Goal: Check status: Check status

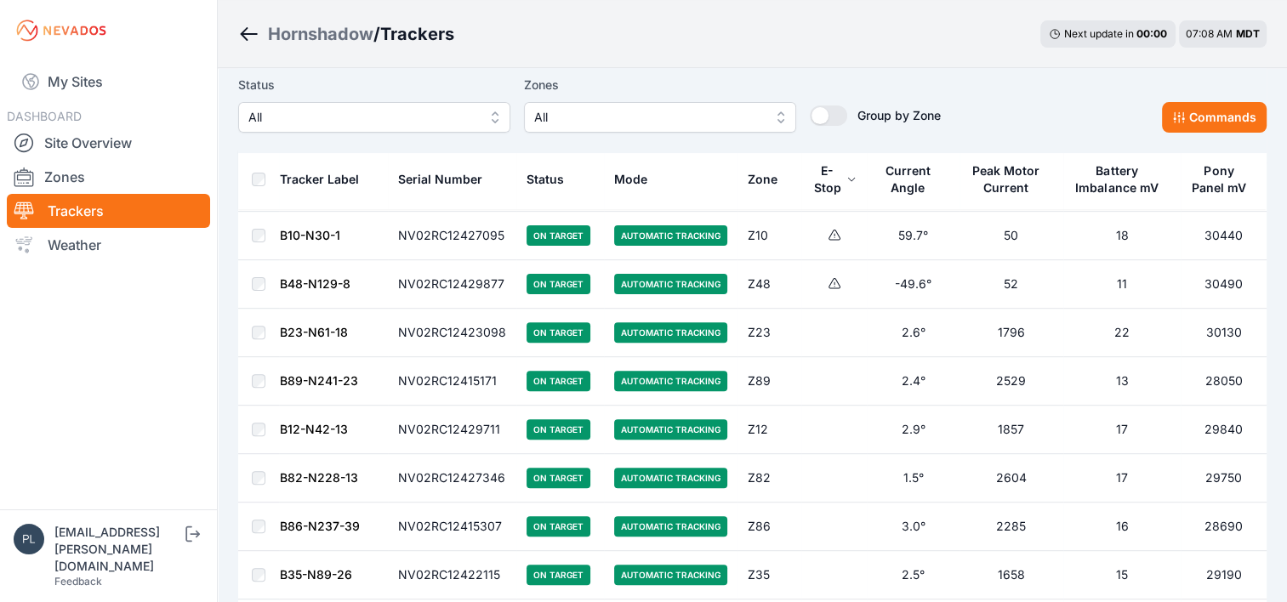
scroll to position [85, 0]
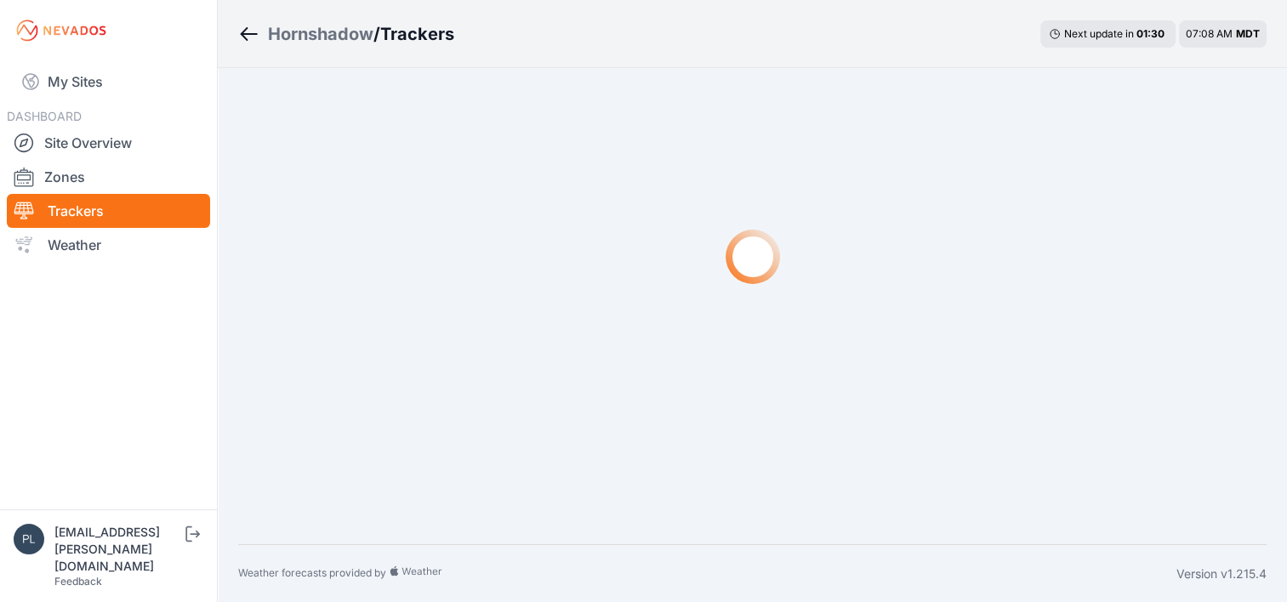
scroll to position [71, 0]
click at [109, 139] on link "Site Overview" at bounding box center [108, 143] width 203 height 34
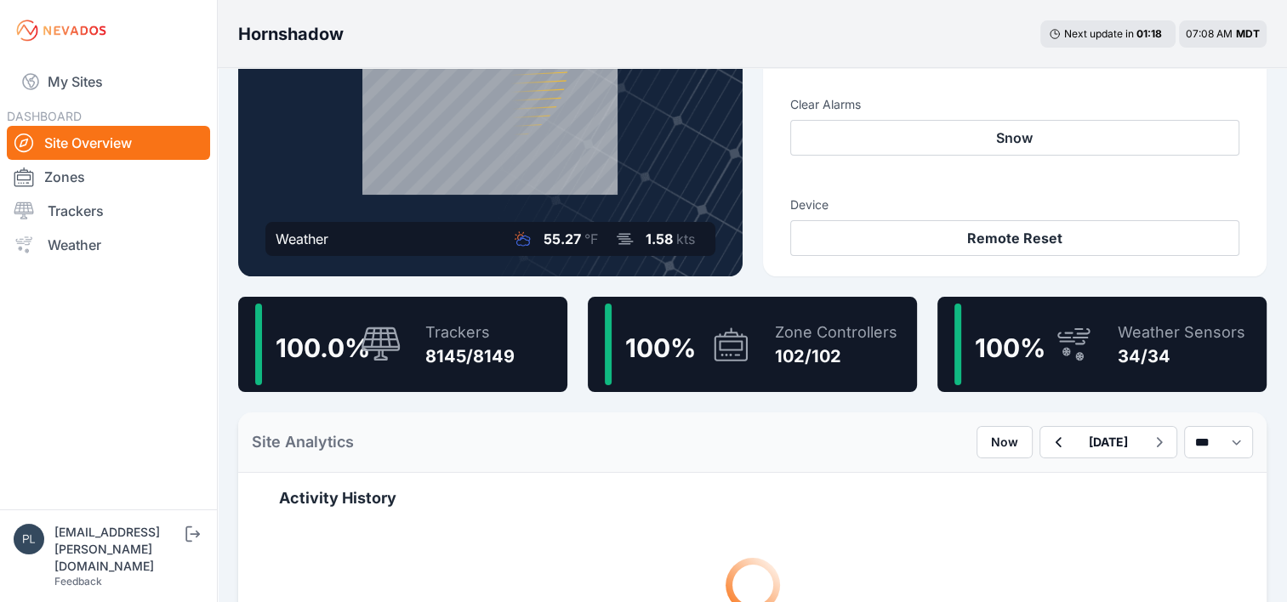
scroll to position [255, 0]
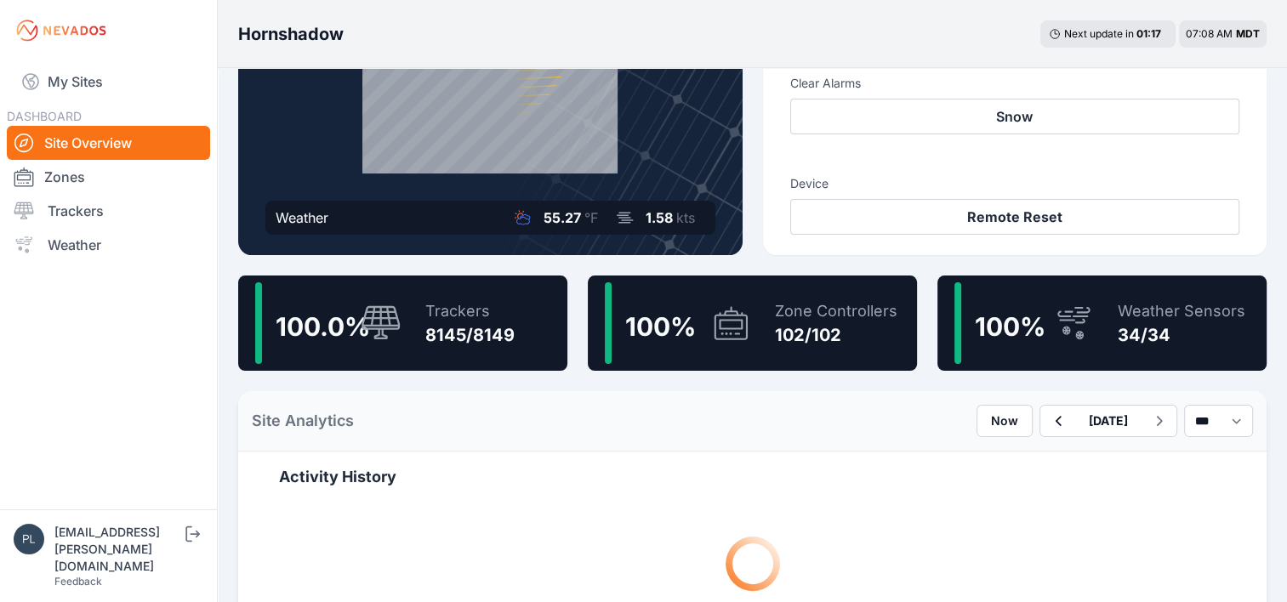
click at [473, 344] on div "8145/8149" at bounding box center [469, 335] width 89 height 24
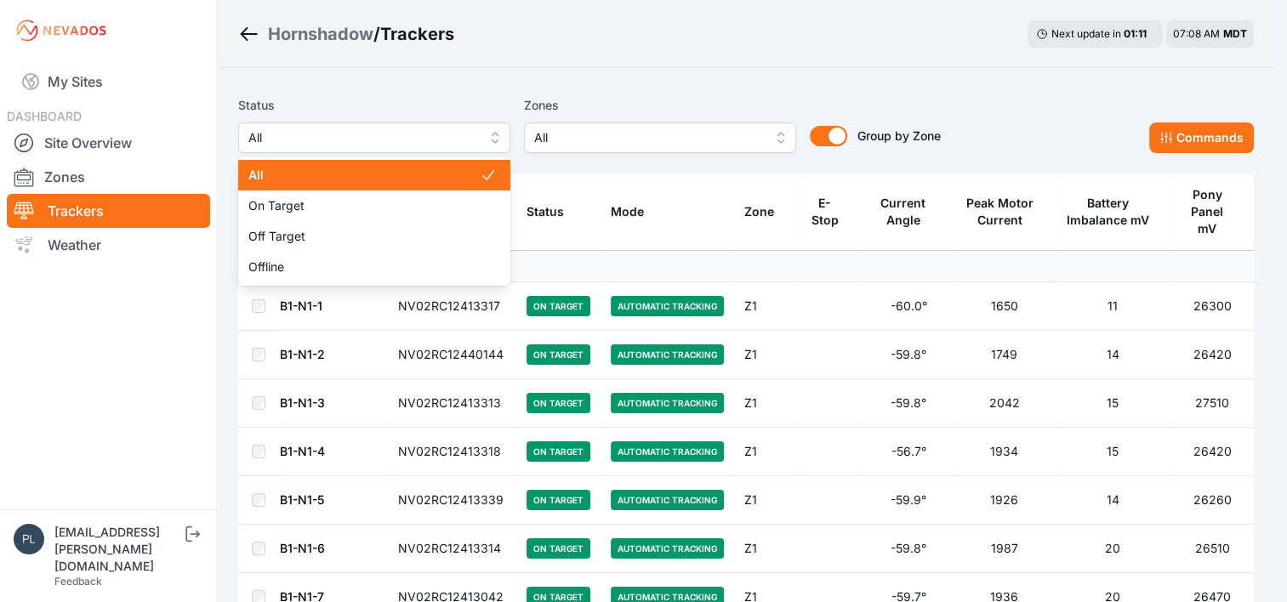
click at [412, 134] on span "All" at bounding box center [362, 138] width 228 height 20
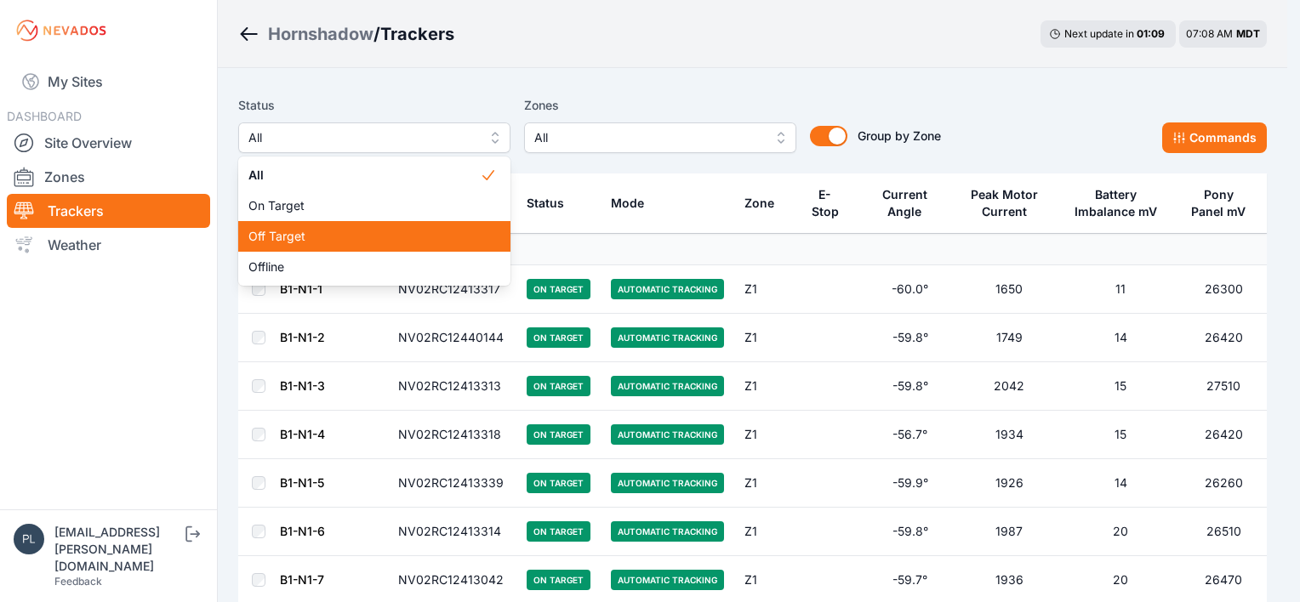
click at [402, 244] on span "Off Target" at bounding box center [363, 236] width 231 height 17
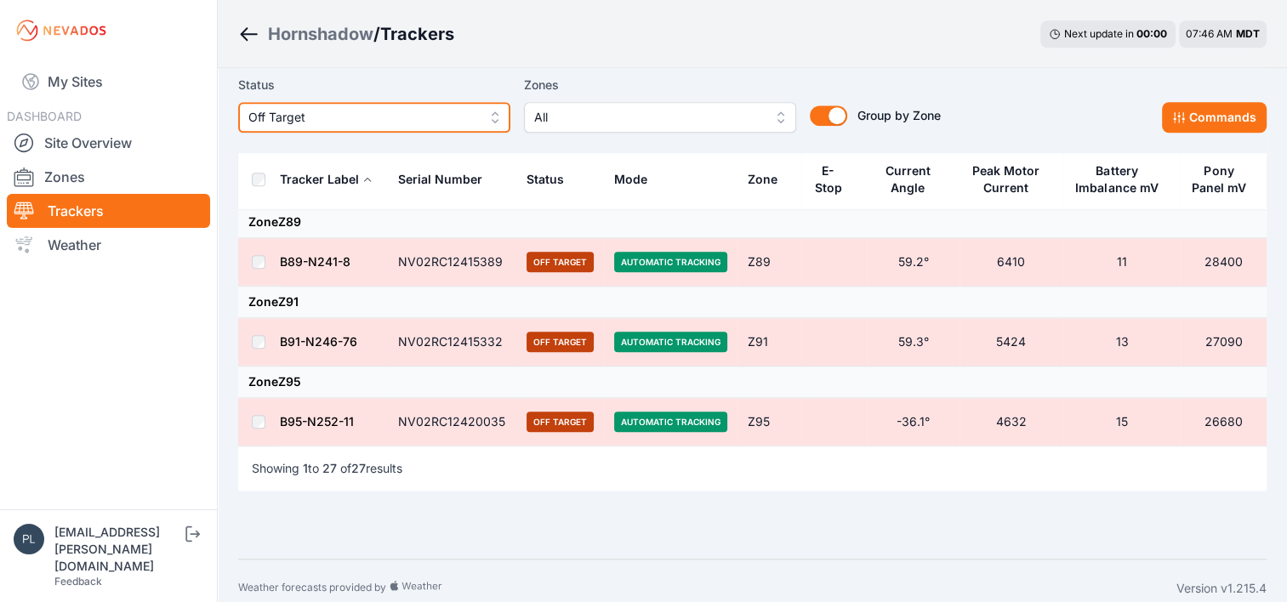
scroll to position [1702, 0]
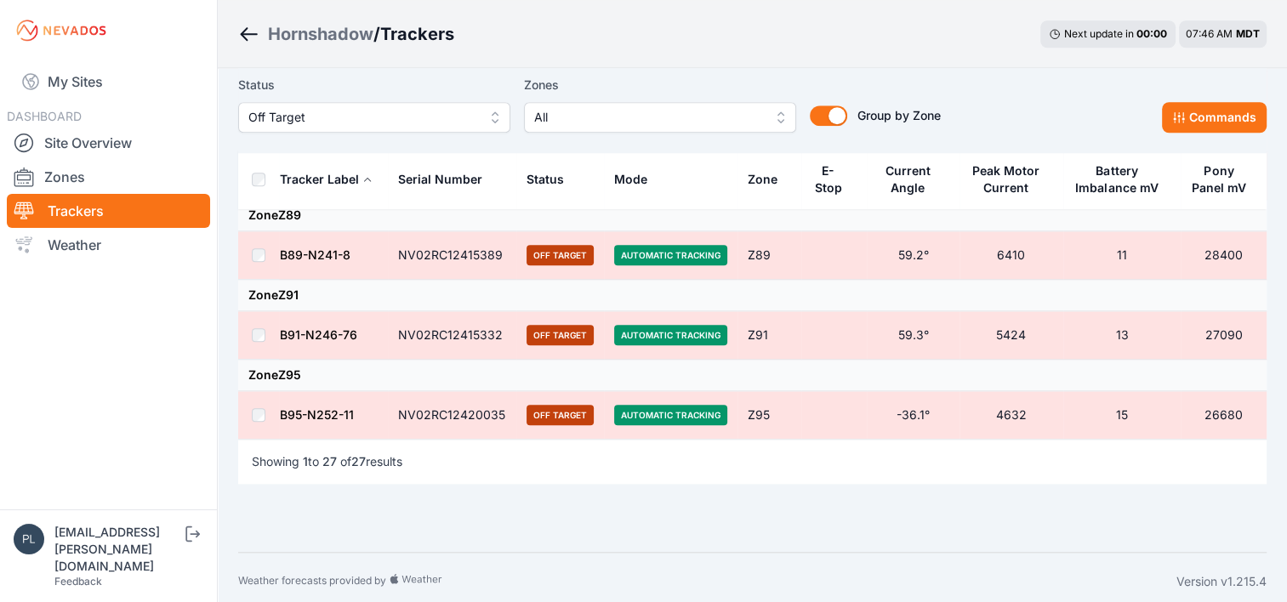
click at [337, 111] on span "Off Target" at bounding box center [362, 117] width 228 height 20
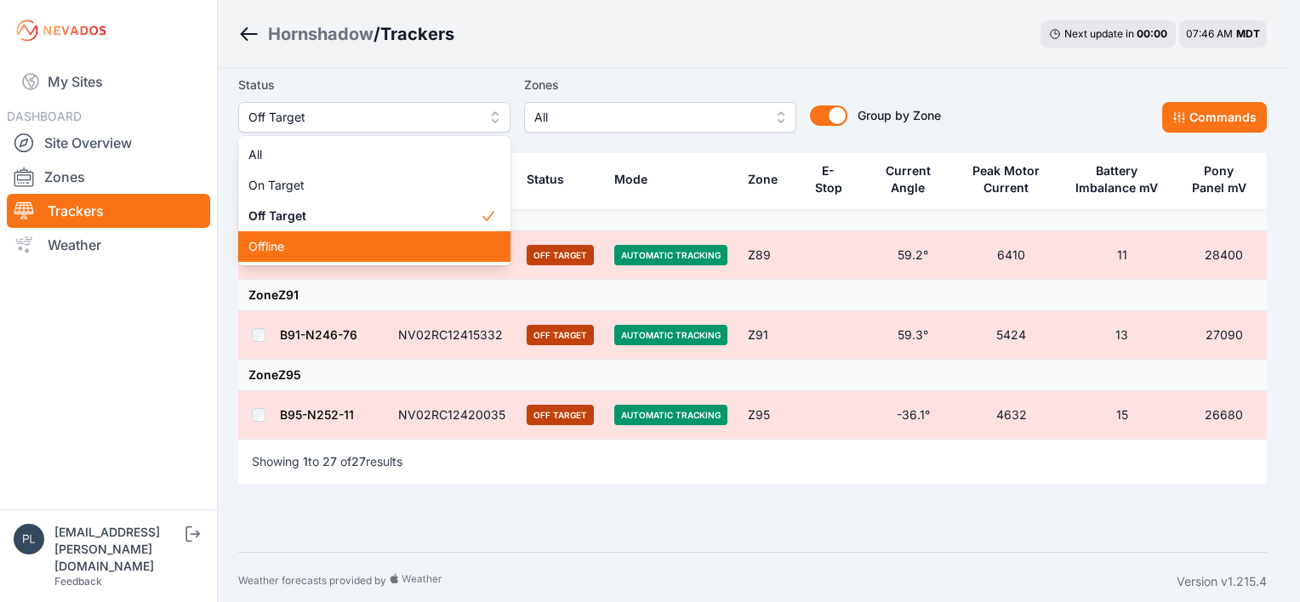
click at [334, 244] on span "Offline" at bounding box center [363, 246] width 231 height 17
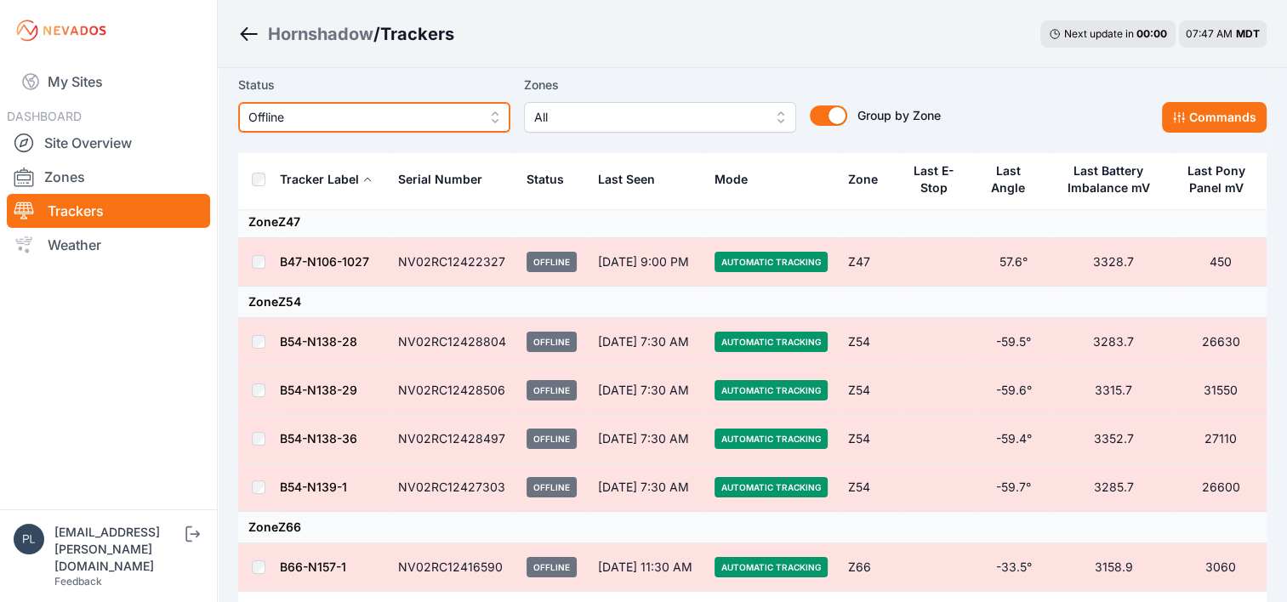
scroll to position [255, 0]
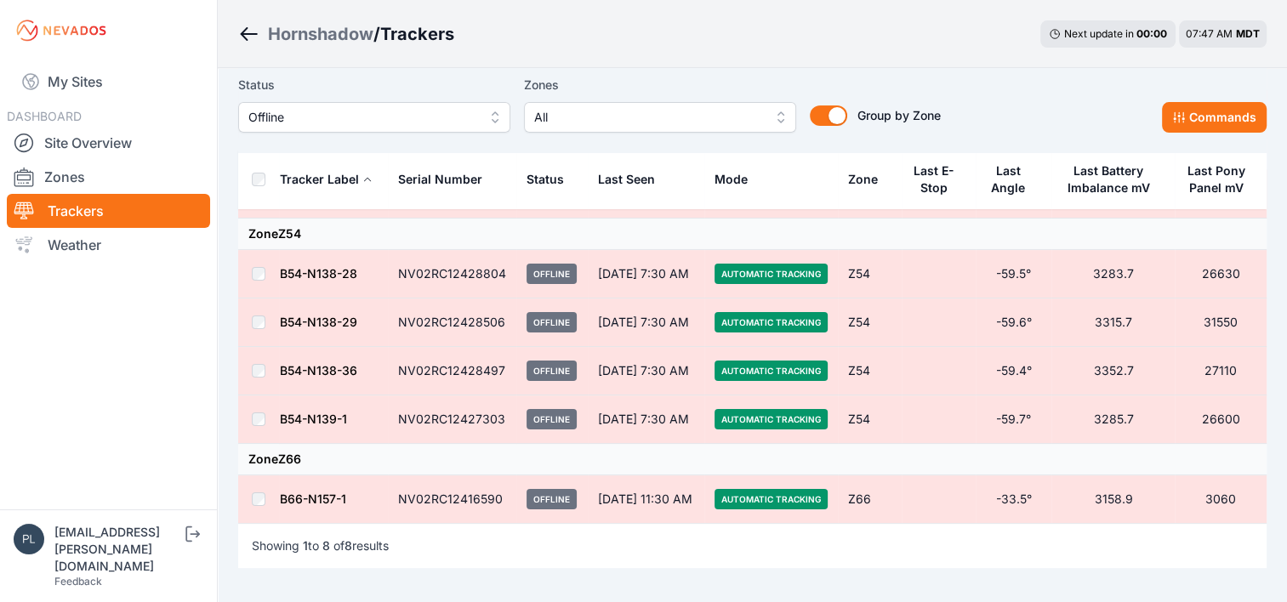
click at [444, 123] on span "Offline" at bounding box center [362, 117] width 228 height 20
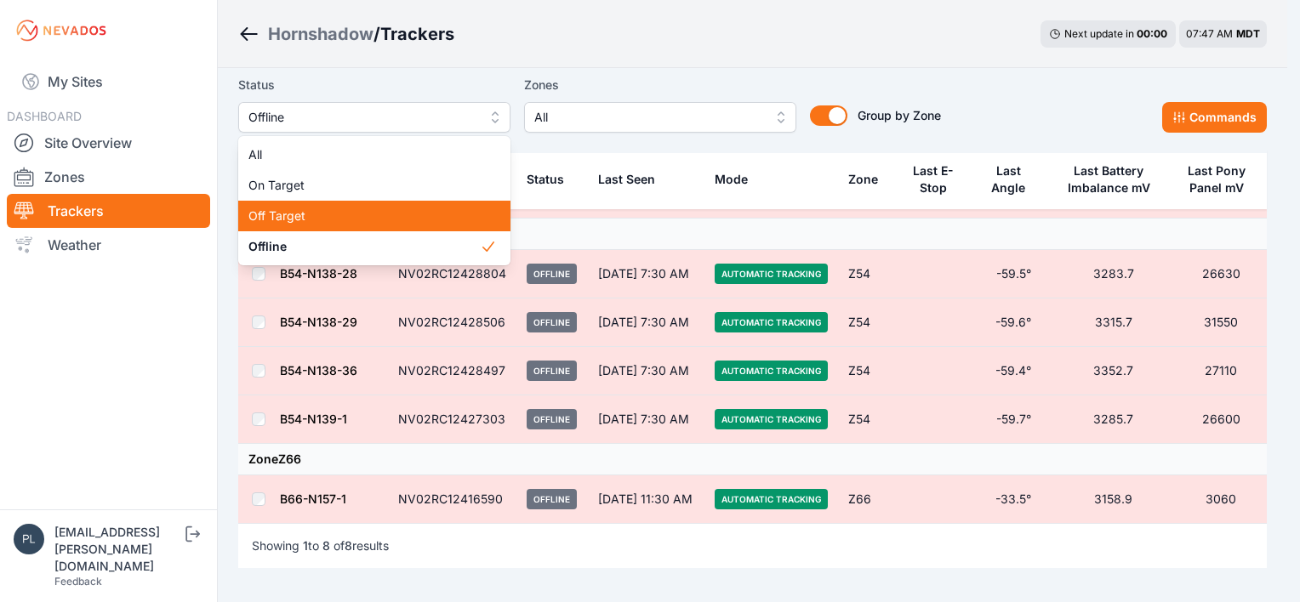
click at [399, 223] on span "Off Target" at bounding box center [363, 216] width 231 height 17
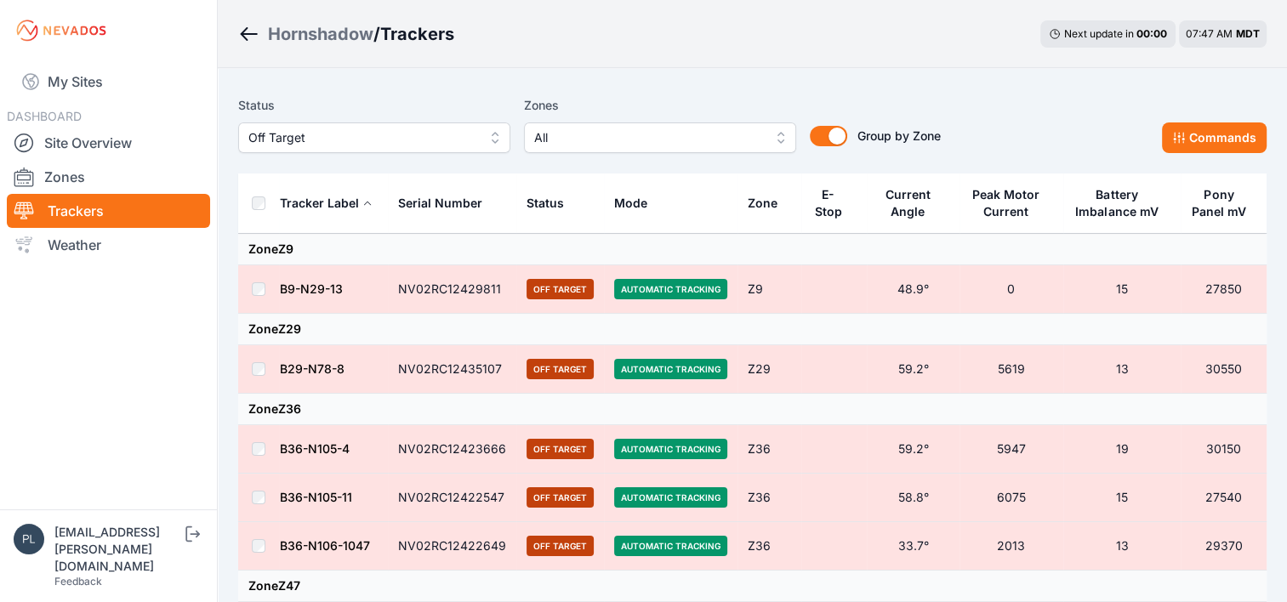
click at [548, 242] on td "Zone Z9" at bounding box center [752, 249] width 1029 height 31
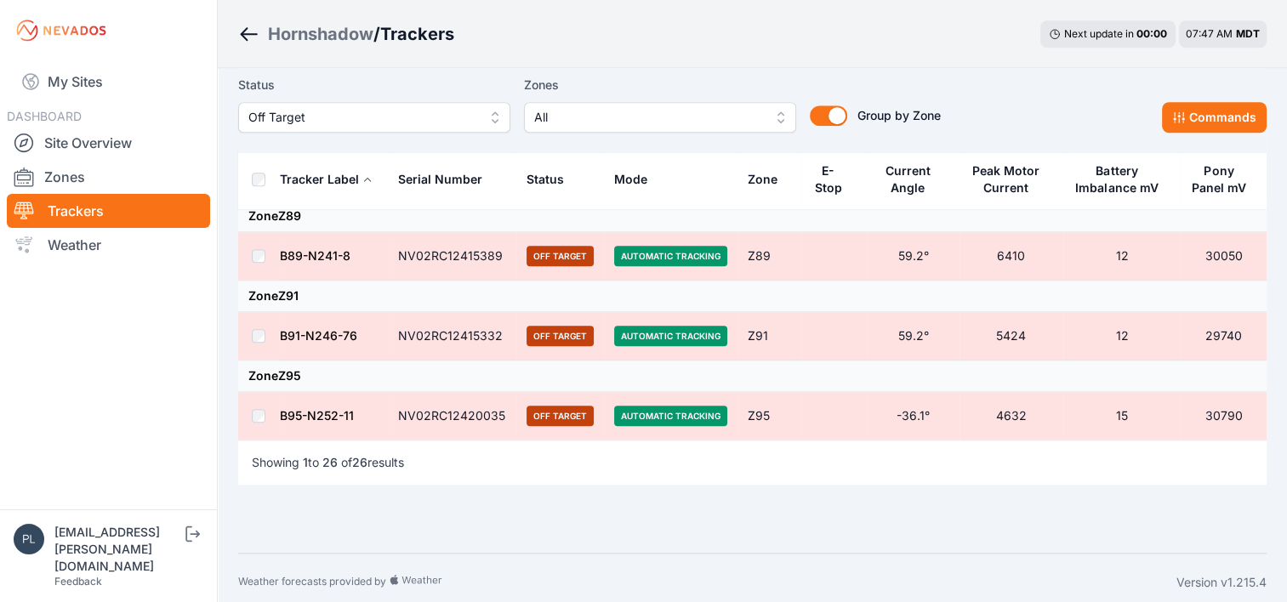
scroll to position [1654, 0]
